Goal: Information Seeking & Learning: Get advice/opinions

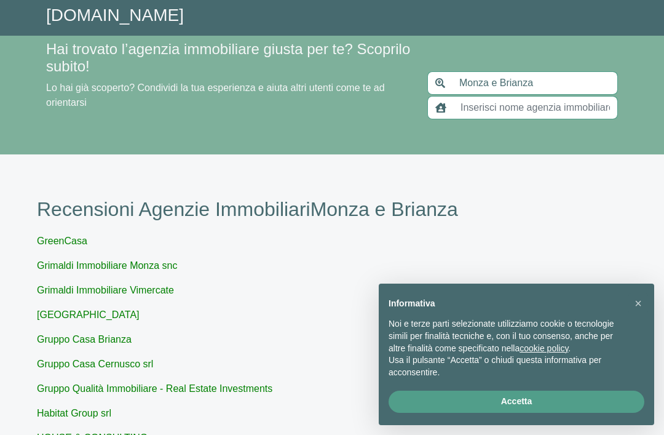
click at [486, 81] on input "Monza e Brianza" at bounding box center [535, 82] width 166 height 23
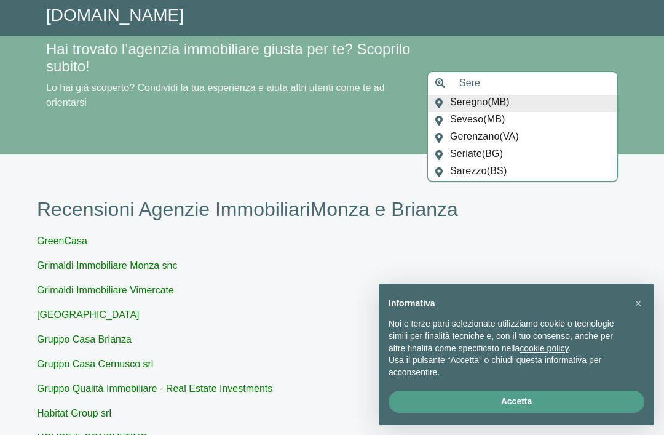
click at [518, 106] on div "Seregno ( MB )" at bounding box center [522, 103] width 189 height 17
type input "Seregno"
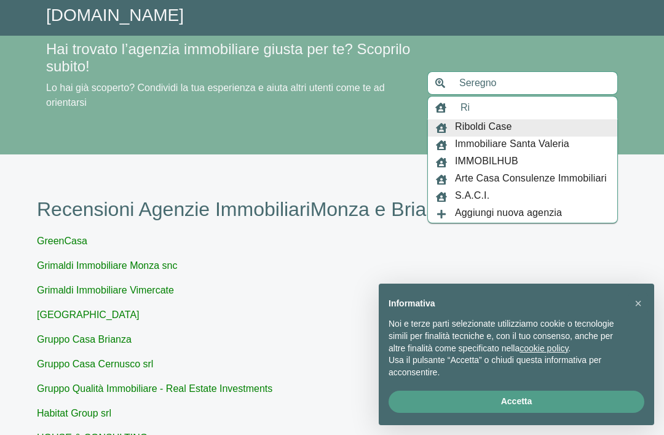
type input "Ri"
click at [503, 127] on span "Riboldi Case" at bounding box center [483, 127] width 57 height 17
type input "Monza e Brianza"
type input "Riboldi Case"
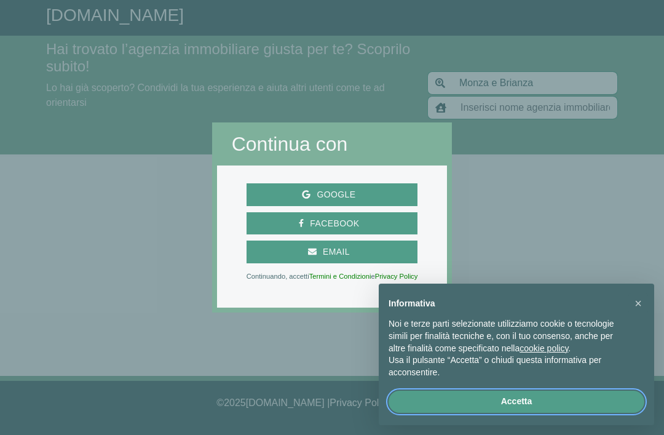
click at [518, 398] on button "Accetta" at bounding box center [517, 401] width 256 height 22
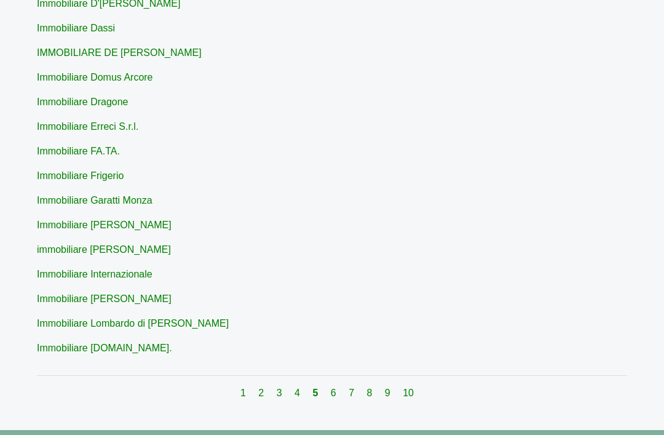
scroll to position [1112, 0]
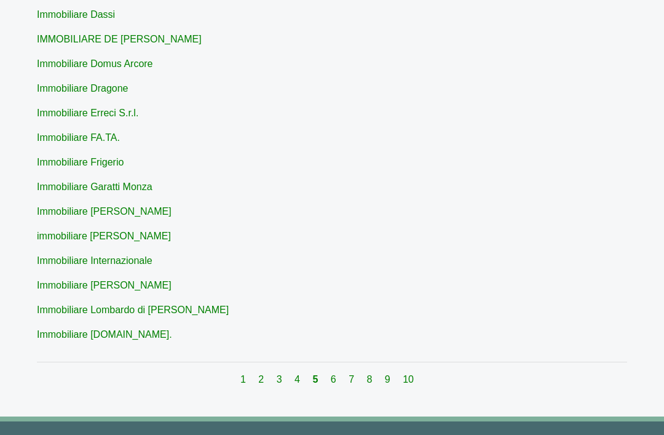
click at [264, 380] on link "2" at bounding box center [262, 379] width 8 height 10
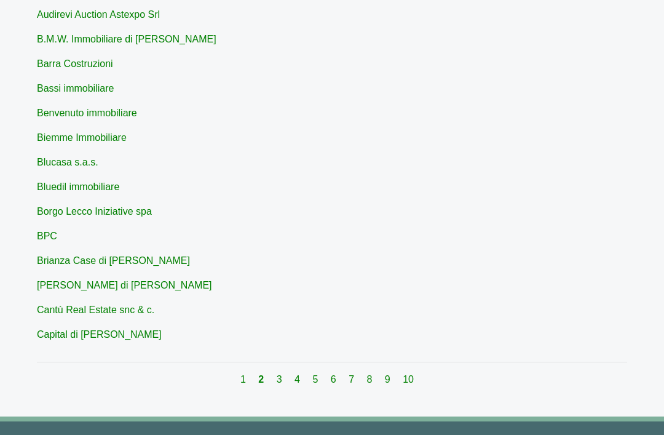
click at [387, 377] on link "9" at bounding box center [389, 379] width 8 height 10
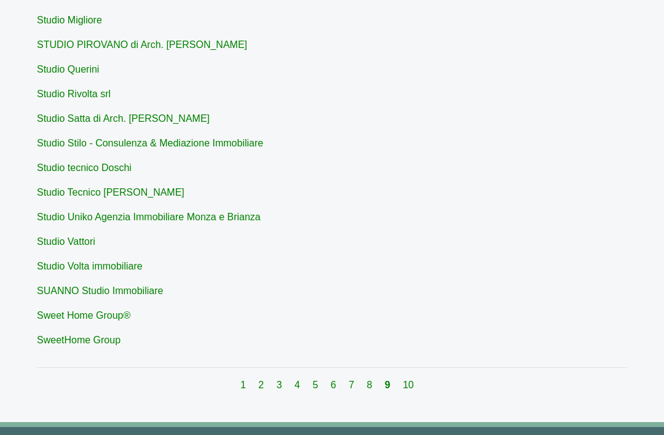
scroll to position [1112, 0]
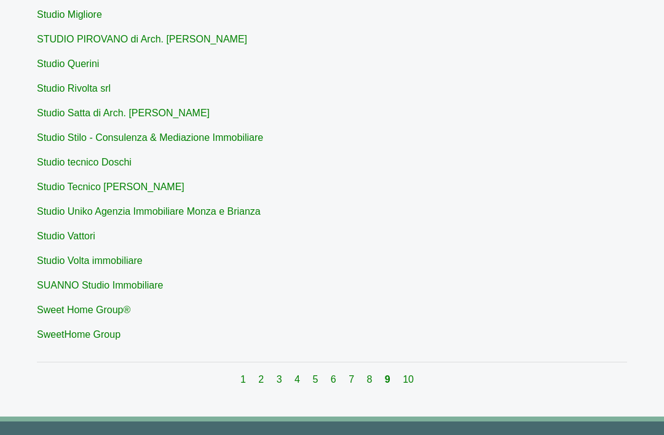
click at [368, 381] on link "8" at bounding box center [371, 379] width 8 height 10
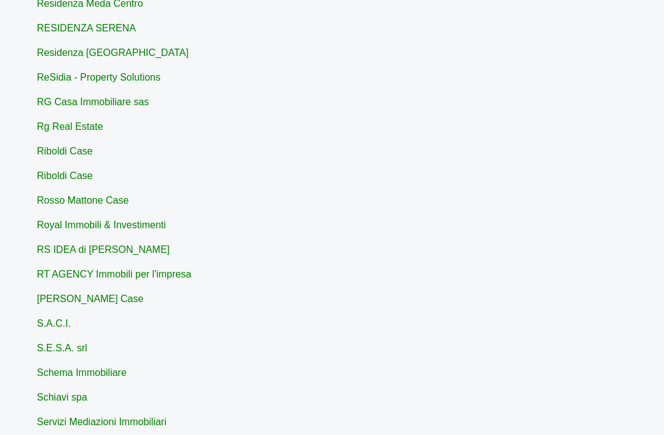
scroll to position [851, 0]
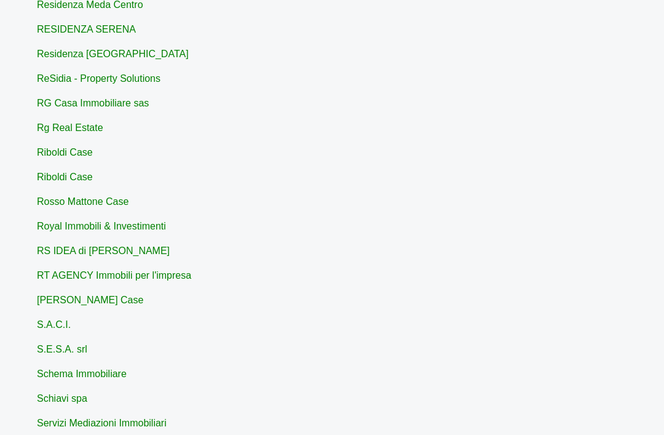
click at [88, 152] on link "Riboldi Case" at bounding box center [65, 152] width 56 height 10
type input "Riboldi Case"
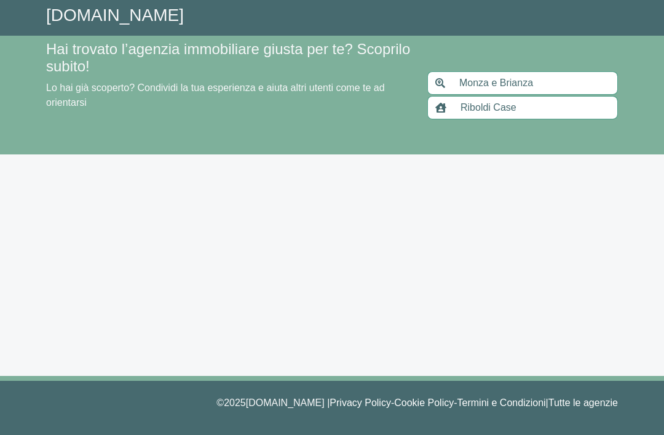
scroll to position [39, 0]
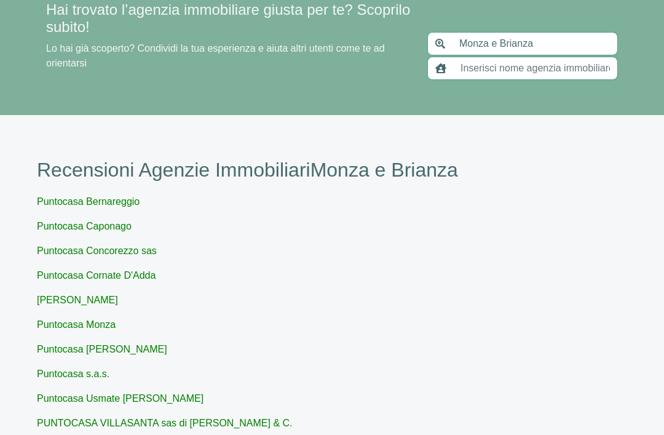
scroll to position [851, 0]
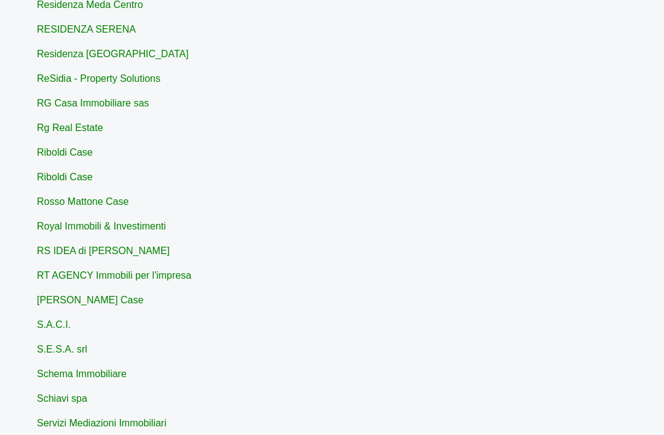
click at [89, 178] on link "Riboldi Case" at bounding box center [65, 177] width 56 height 10
type input "Riboldi Case"
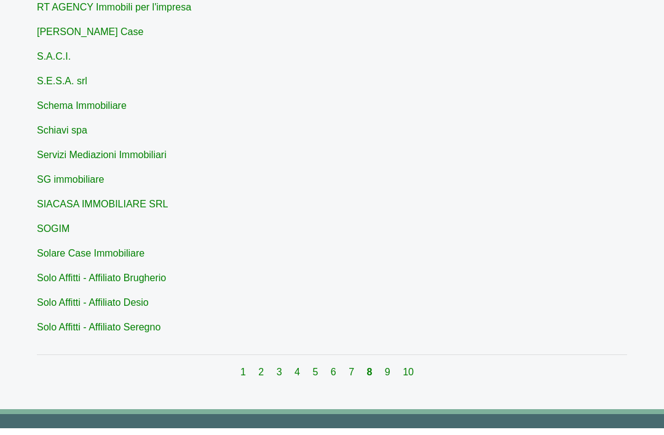
scroll to position [1112, 0]
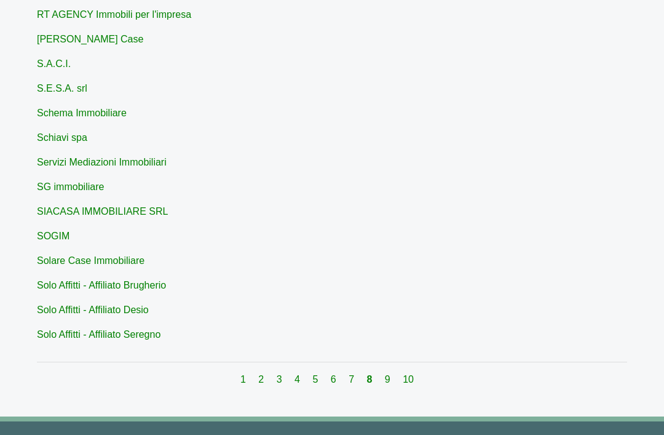
click at [352, 380] on link "7" at bounding box center [353, 379] width 8 height 10
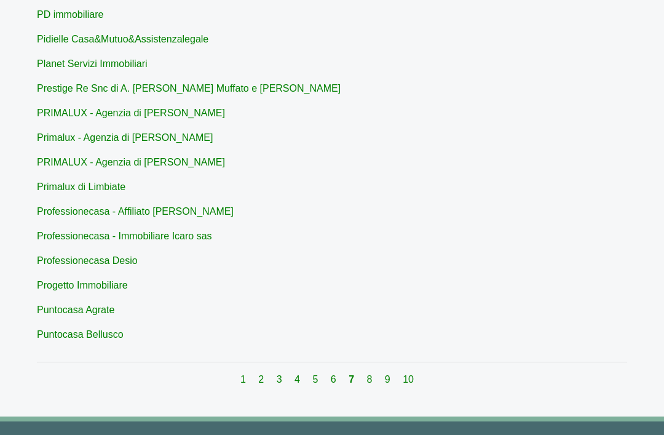
click at [331, 381] on link "6" at bounding box center [335, 379] width 8 height 10
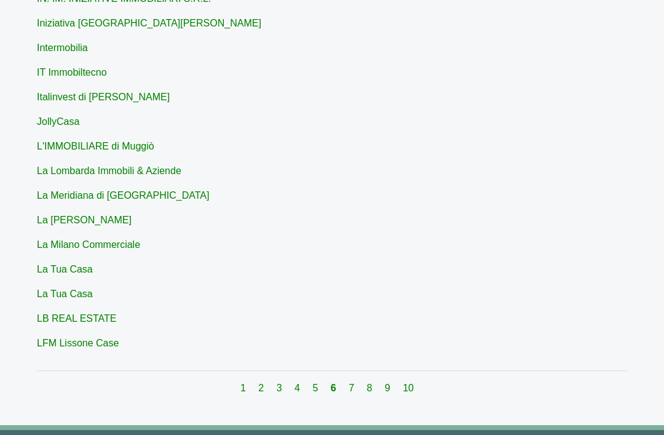
click at [317, 389] on link "5" at bounding box center [316, 388] width 8 height 10
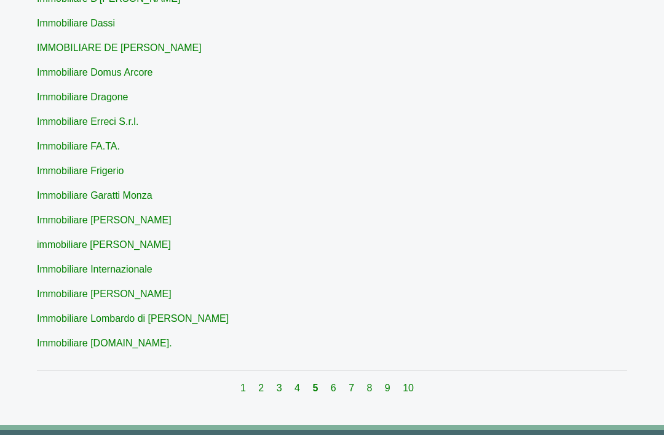
scroll to position [1103, 0]
click at [119, 346] on link "Immobiliare [DOMAIN_NAME]." at bounding box center [104, 343] width 135 height 10
type input "Immobiliare [DOMAIN_NAME]."
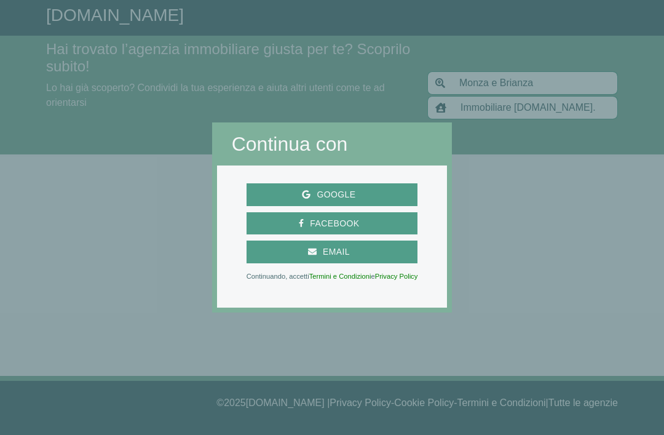
click at [360, 202] on span "Google" at bounding box center [336, 194] width 51 height 15
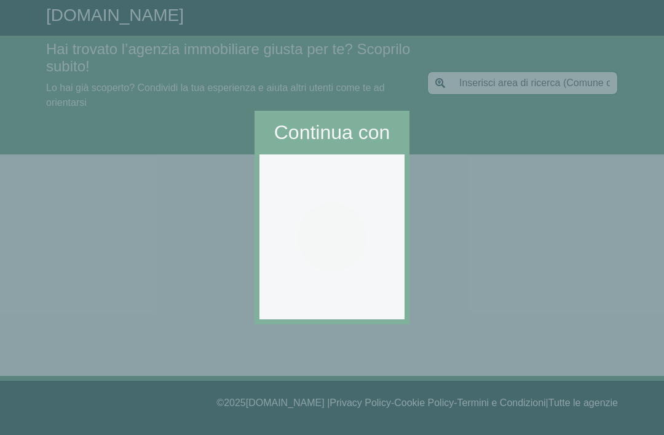
scroll to position [39, 0]
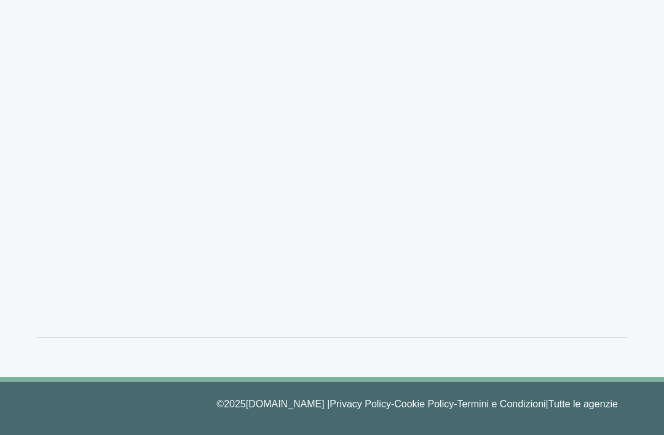
type input "Monza e Brianza"
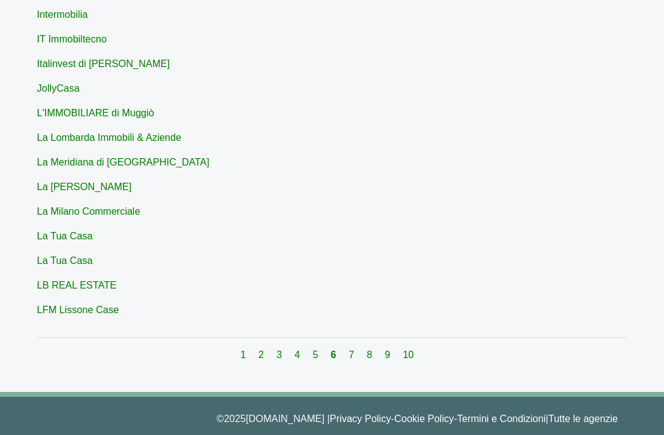
scroll to position [1142, 0]
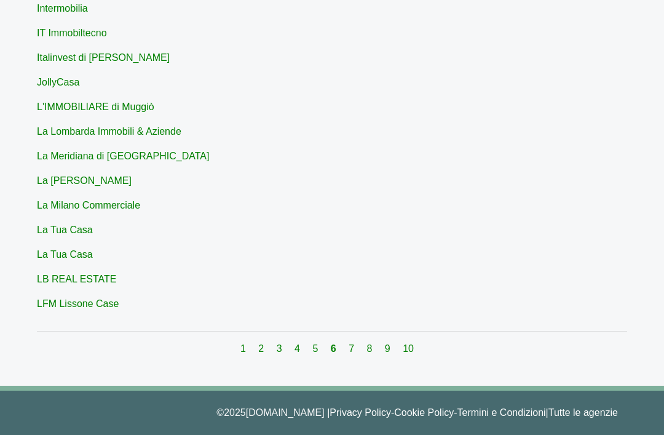
scroll to position [1151, 0]
